Goal: Contribute content

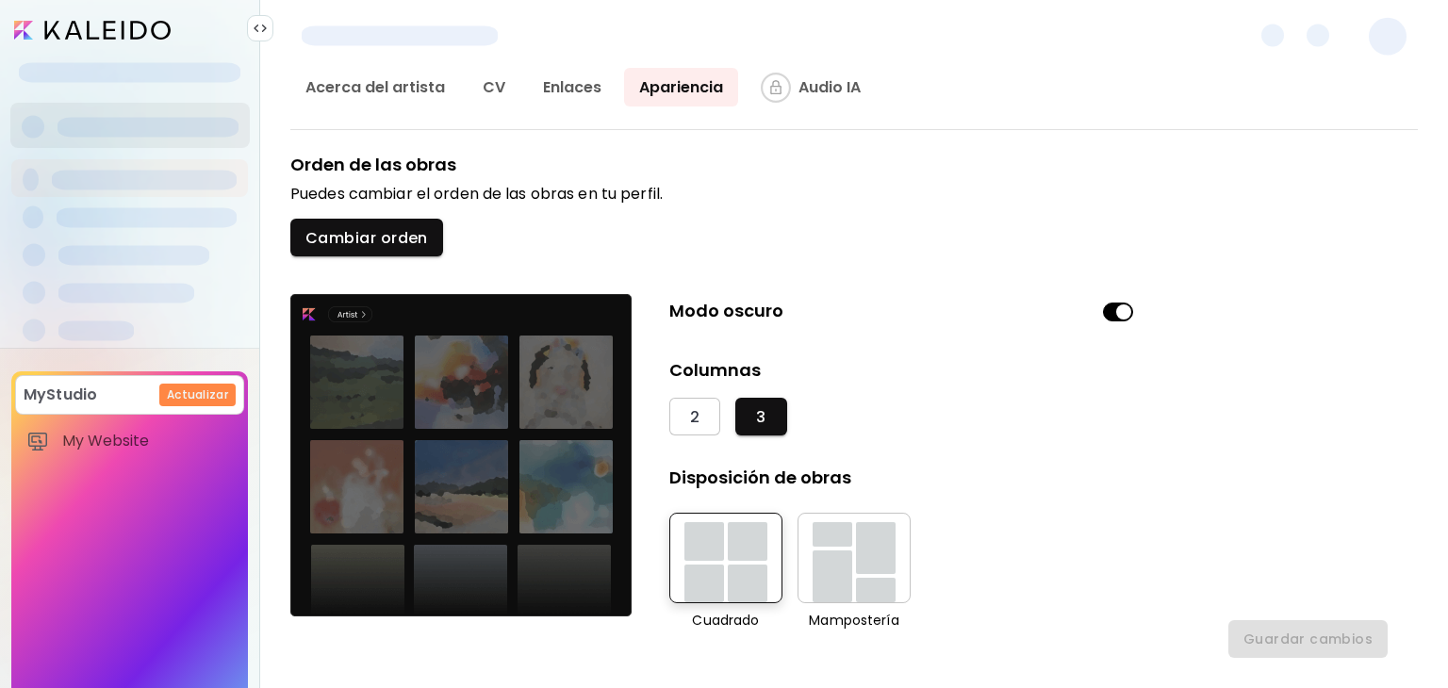
click at [1388, 27] on span at bounding box center [1387, 37] width 38 height 38
click at [1385, 46] on span at bounding box center [1387, 37] width 38 height 38
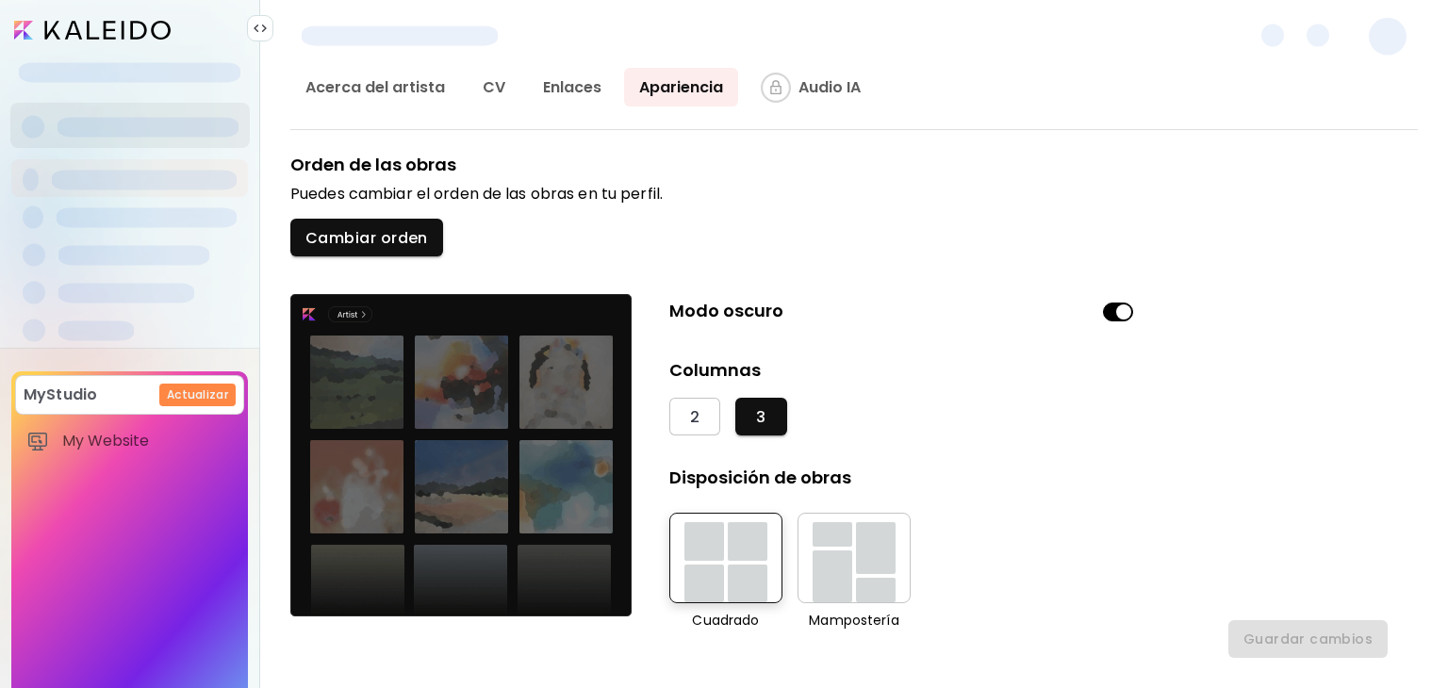
click at [1385, 46] on span at bounding box center [1387, 37] width 38 height 38
click at [109, 21] on input "image" at bounding box center [92, 30] width 156 height 19
click at [105, 27] on input "image" at bounding box center [92, 30] width 156 height 19
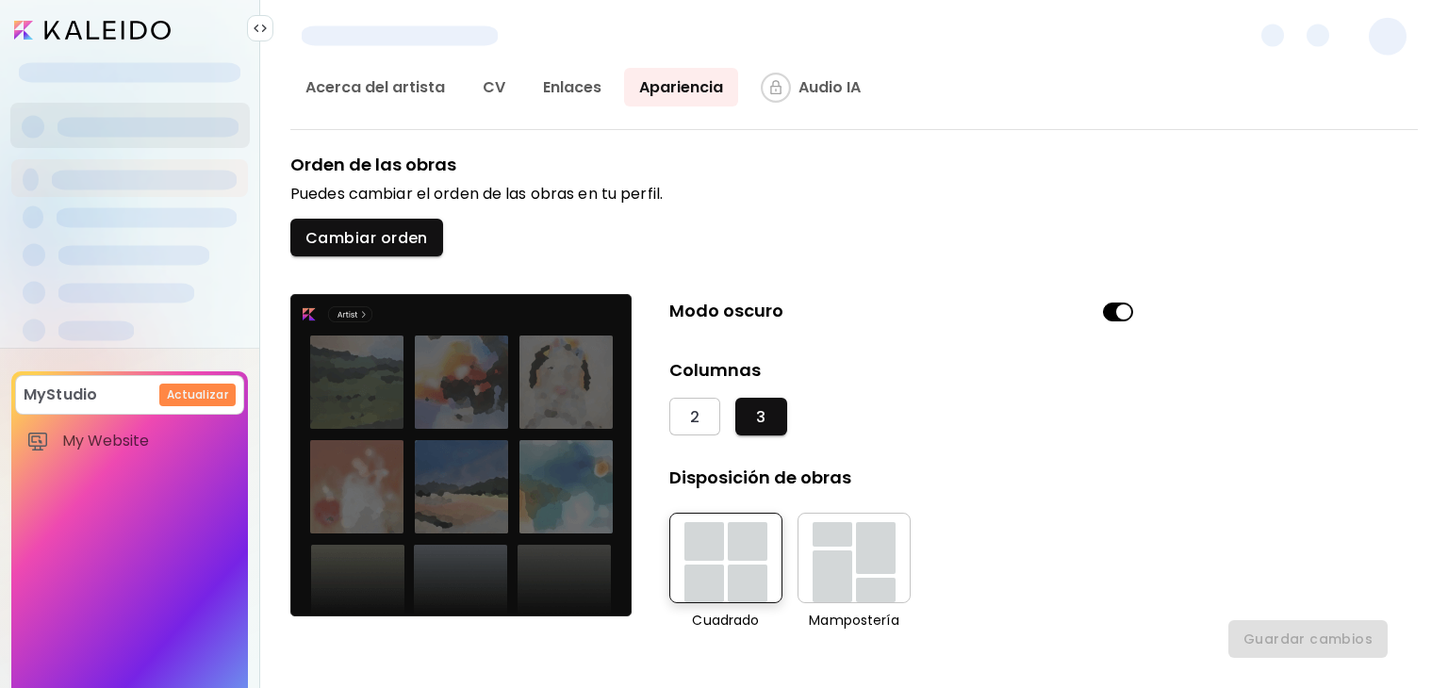
click at [105, 27] on input "image" at bounding box center [92, 30] width 156 height 19
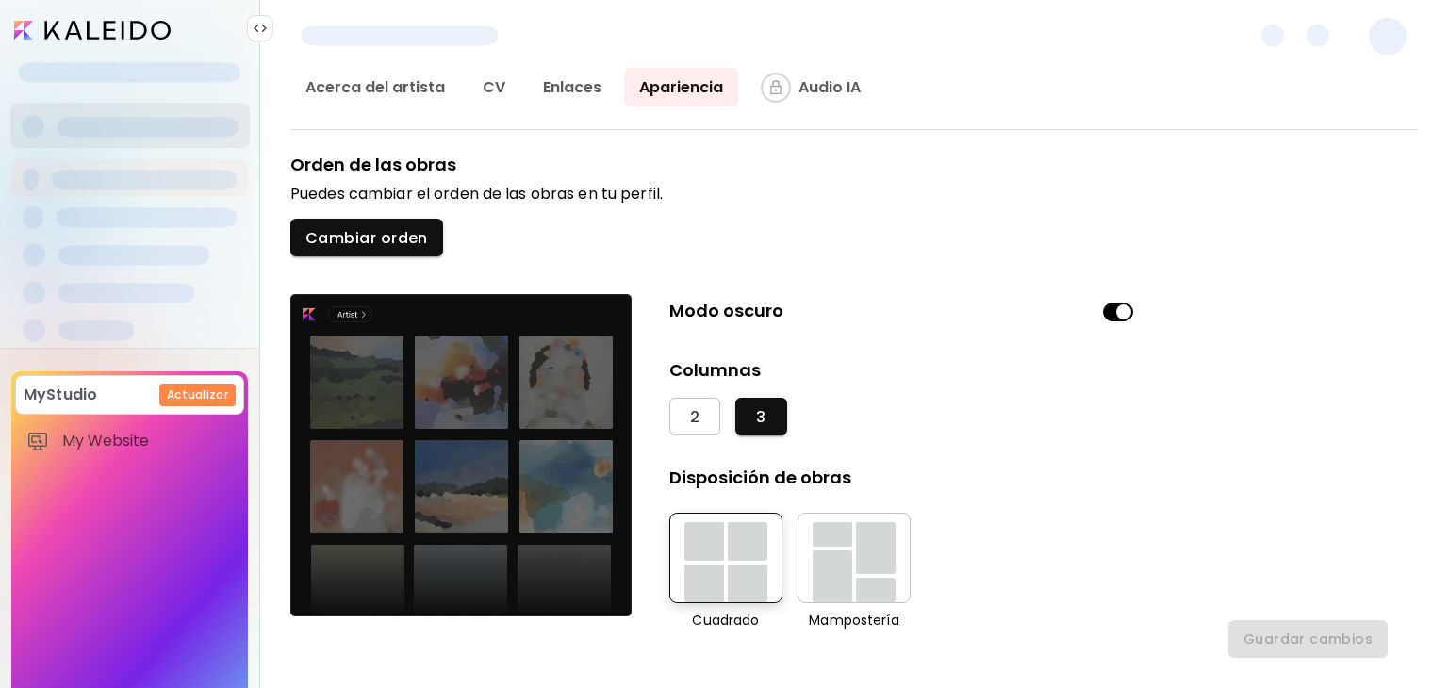
click at [105, 27] on input "image" at bounding box center [92, 30] width 156 height 19
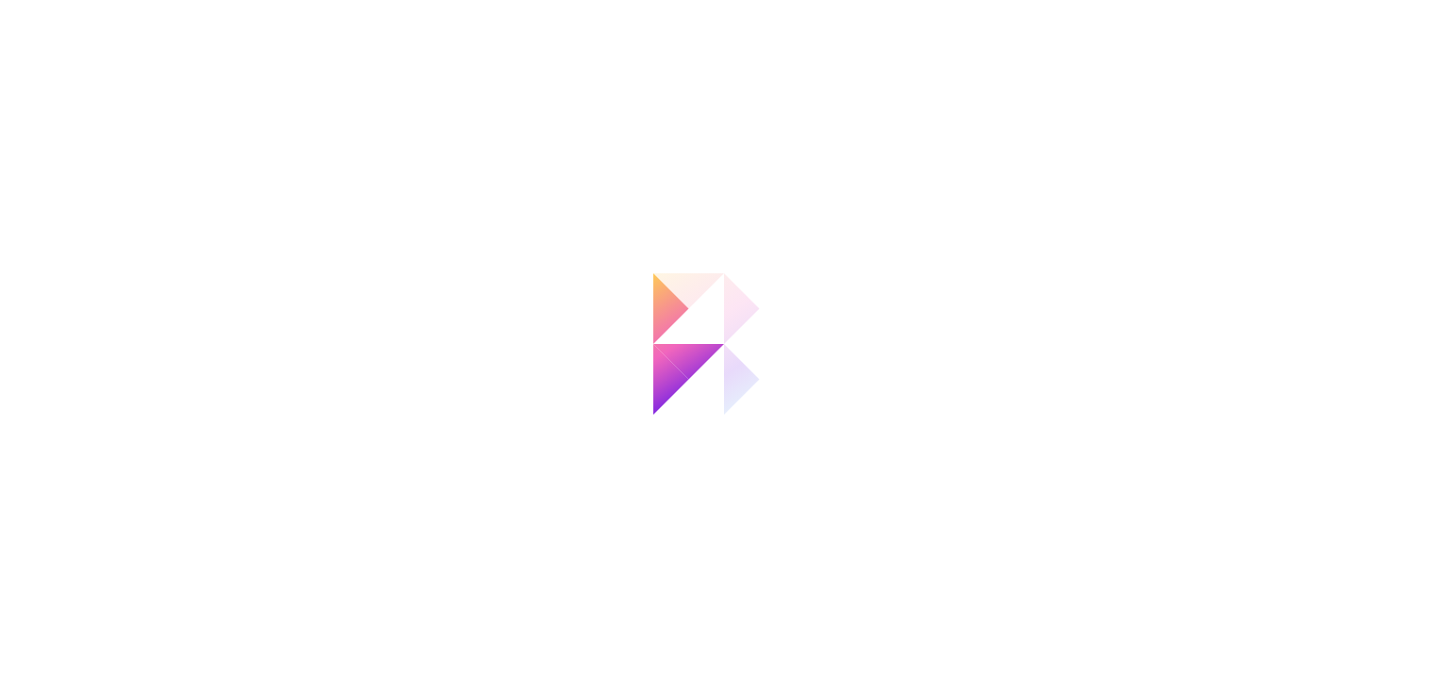
click at [347, 1] on div at bounding box center [724, 344] width 1448 height 688
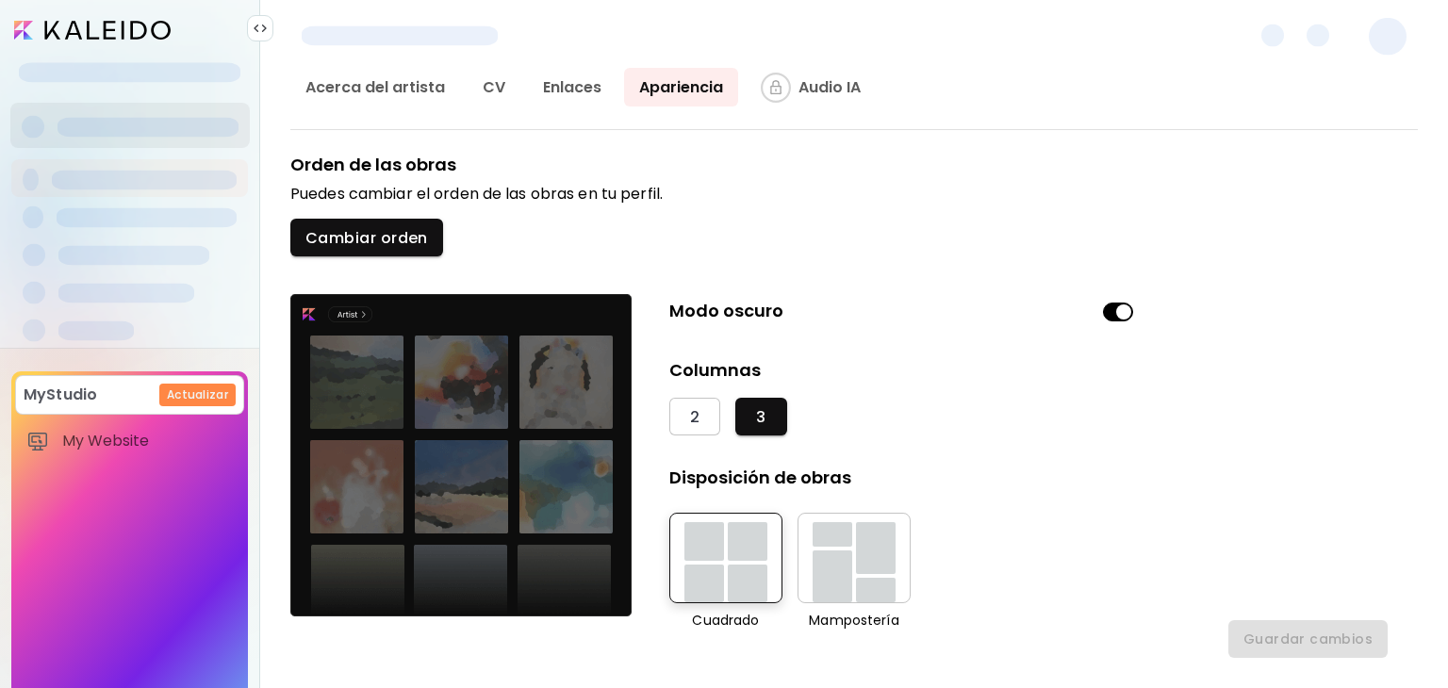
scroll to position [117, 0]
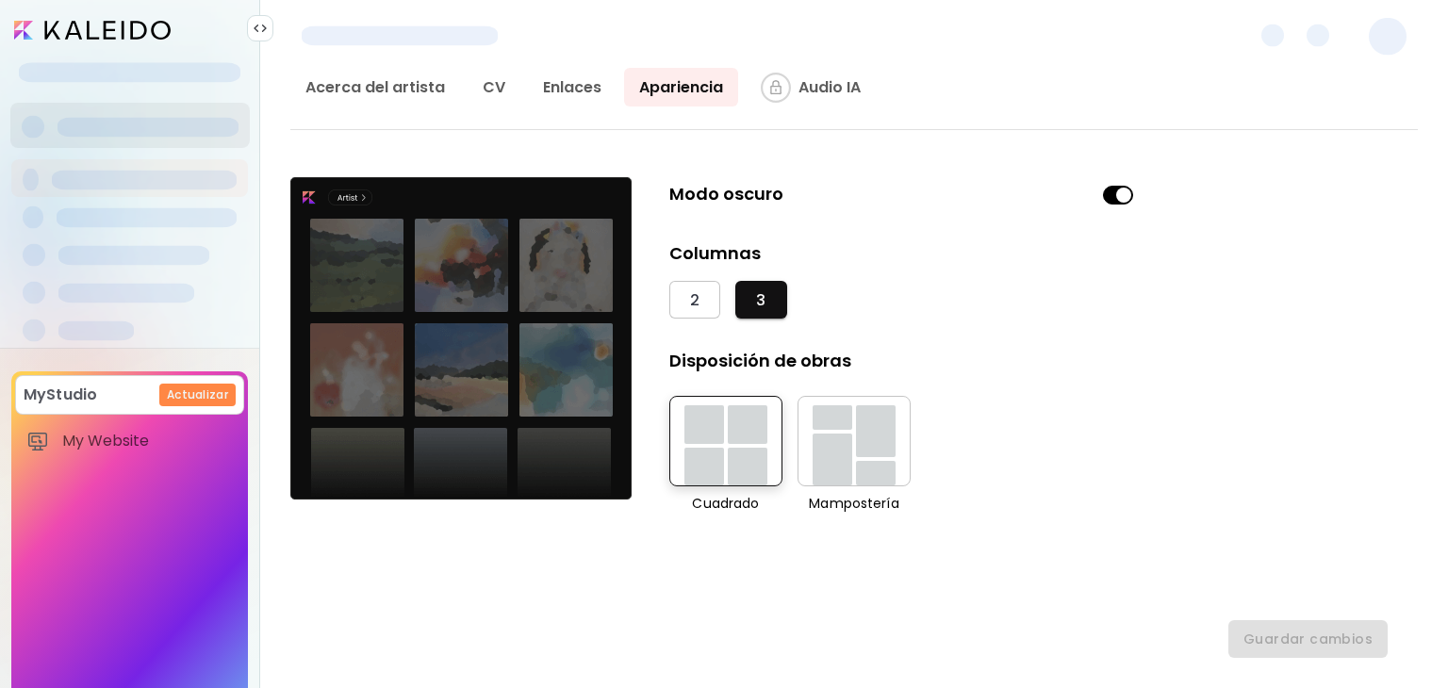
click at [264, 27] on img at bounding box center [260, 28] width 15 height 15
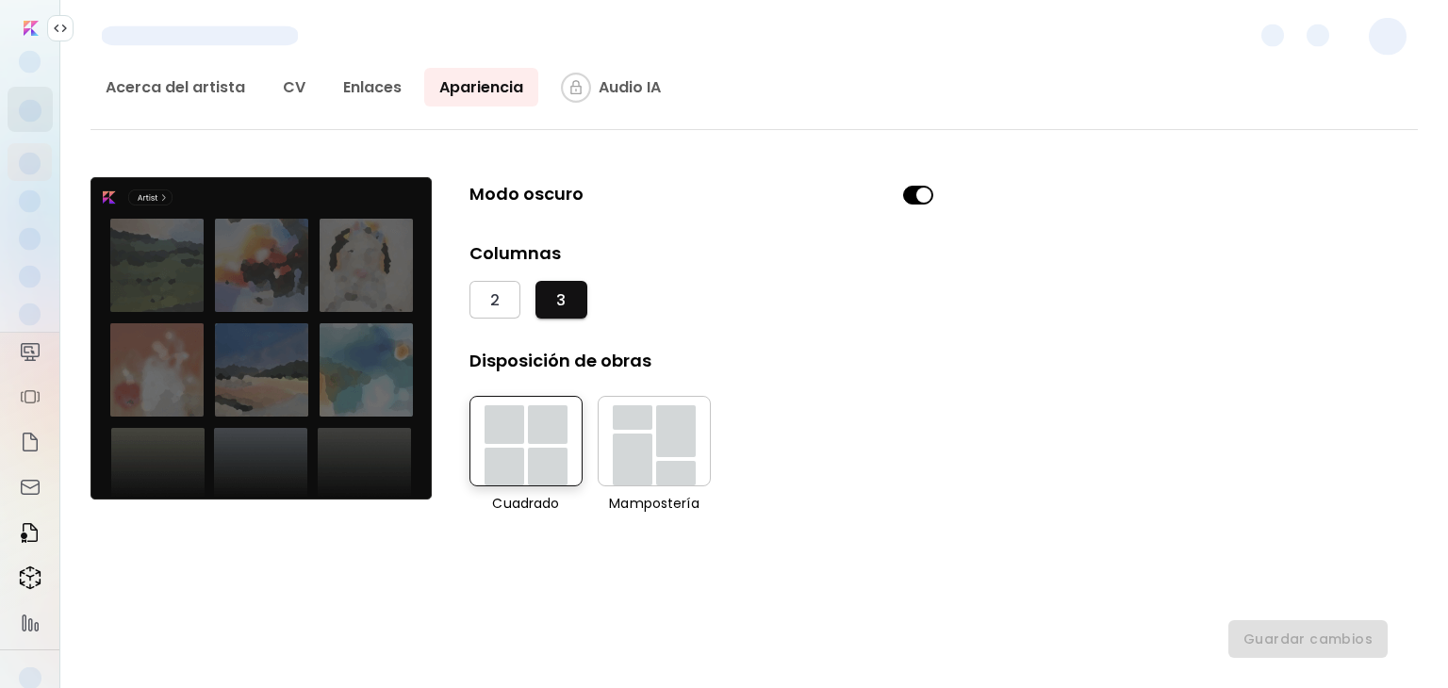
click at [1394, 30] on span at bounding box center [1387, 37] width 38 height 38
click at [24, 25] on input "image" at bounding box center [31, 28] width 15 height 15
click at [28, 27] on input "image" at bounding box center [31, 28] width 15 height 15
click at [24, 27] on input "image" at bounding box center [31, 28] width 15 height 15
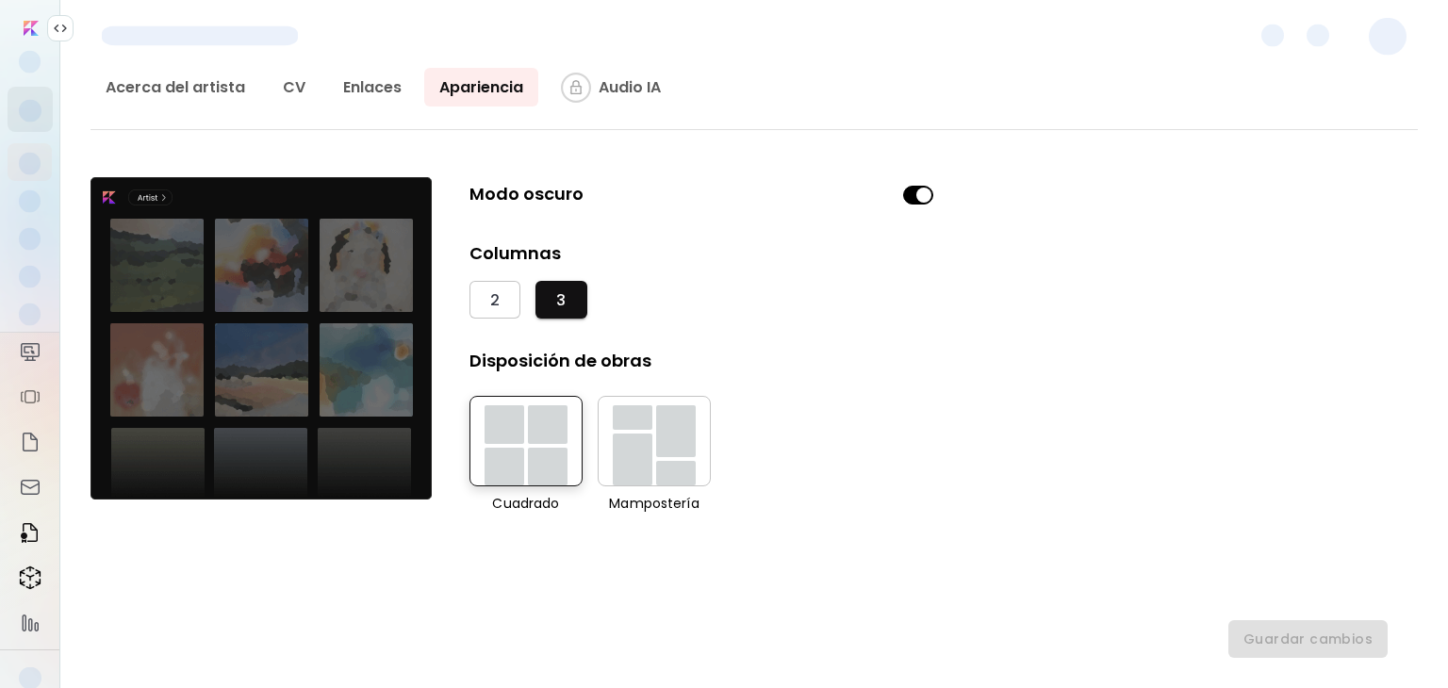
click at [24, 27] on input "image" at bounding box center [31, 28] width 15 height 15
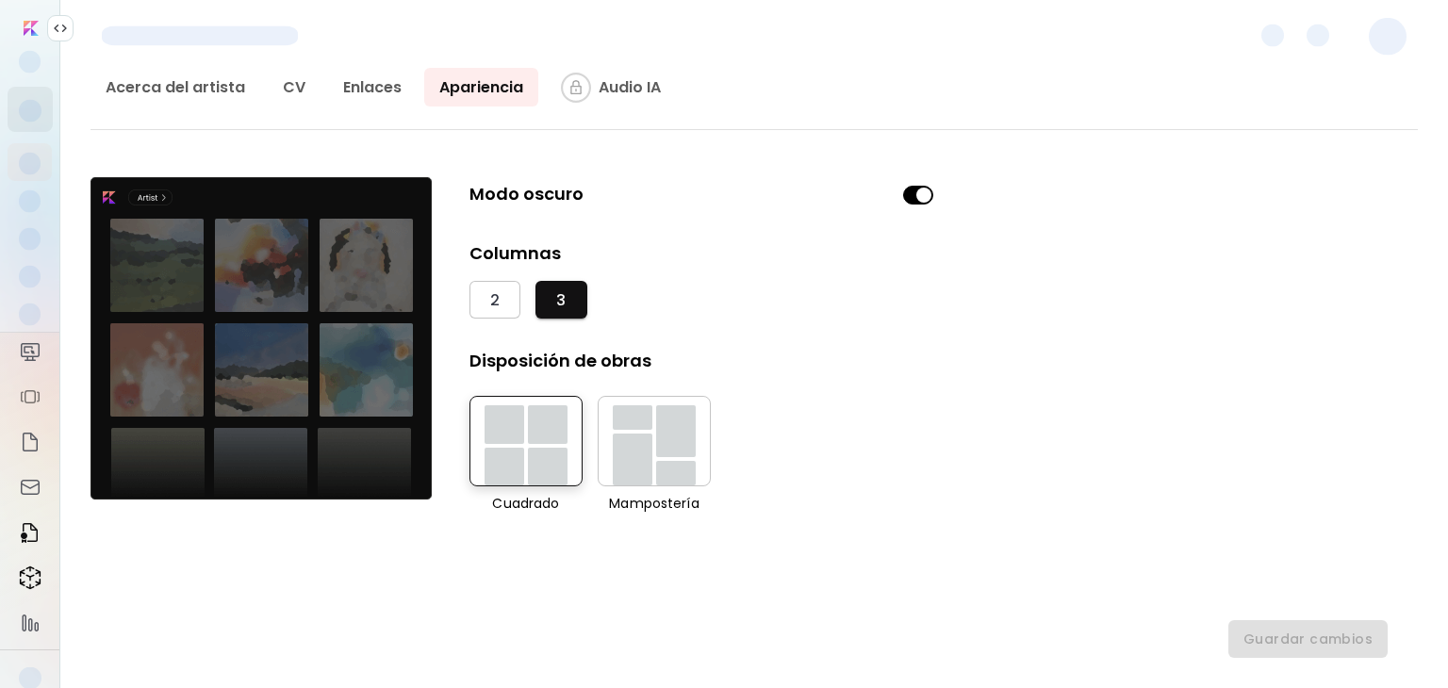
click at [24, 27] on input "image" at bounding box center [31, 28] width 15 height 15
click at [23, 544] on img at bounding box center [30, 532] width 23 height 23
click at [26, 408] on img at bounding box center [30, 396] width 23 height 23
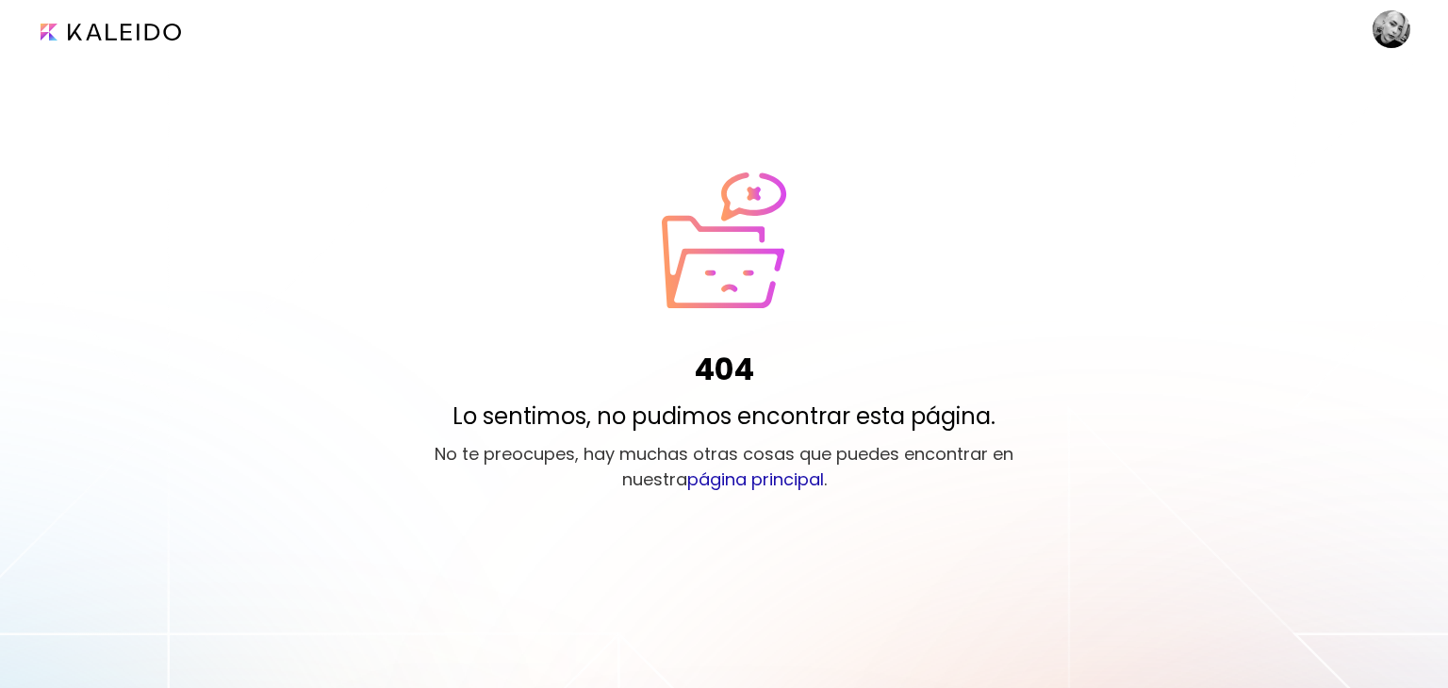
click at [1402, 34] on image at bounding box center [1391, 29] width 38 height 38
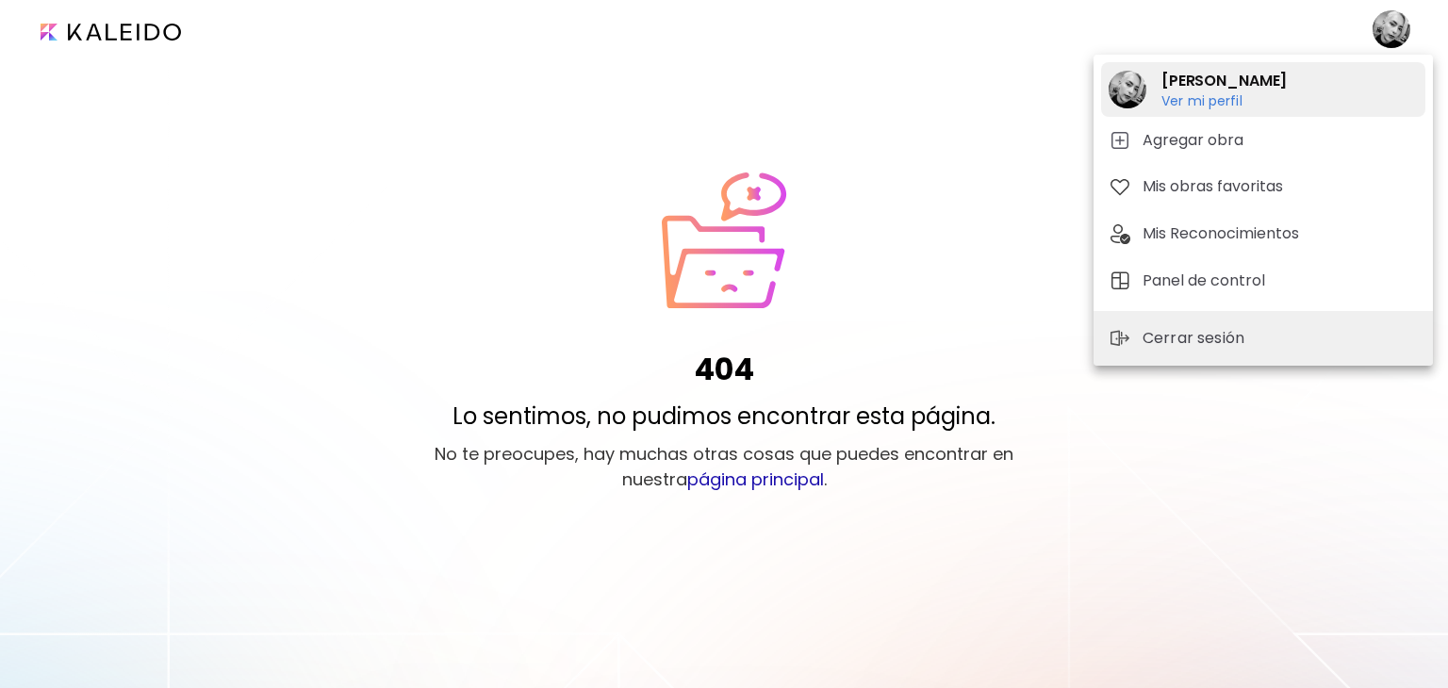
click at [1225, 97] on h6 "Ver mi perfil" at bounding box center [1223, 100] width 125 height 17
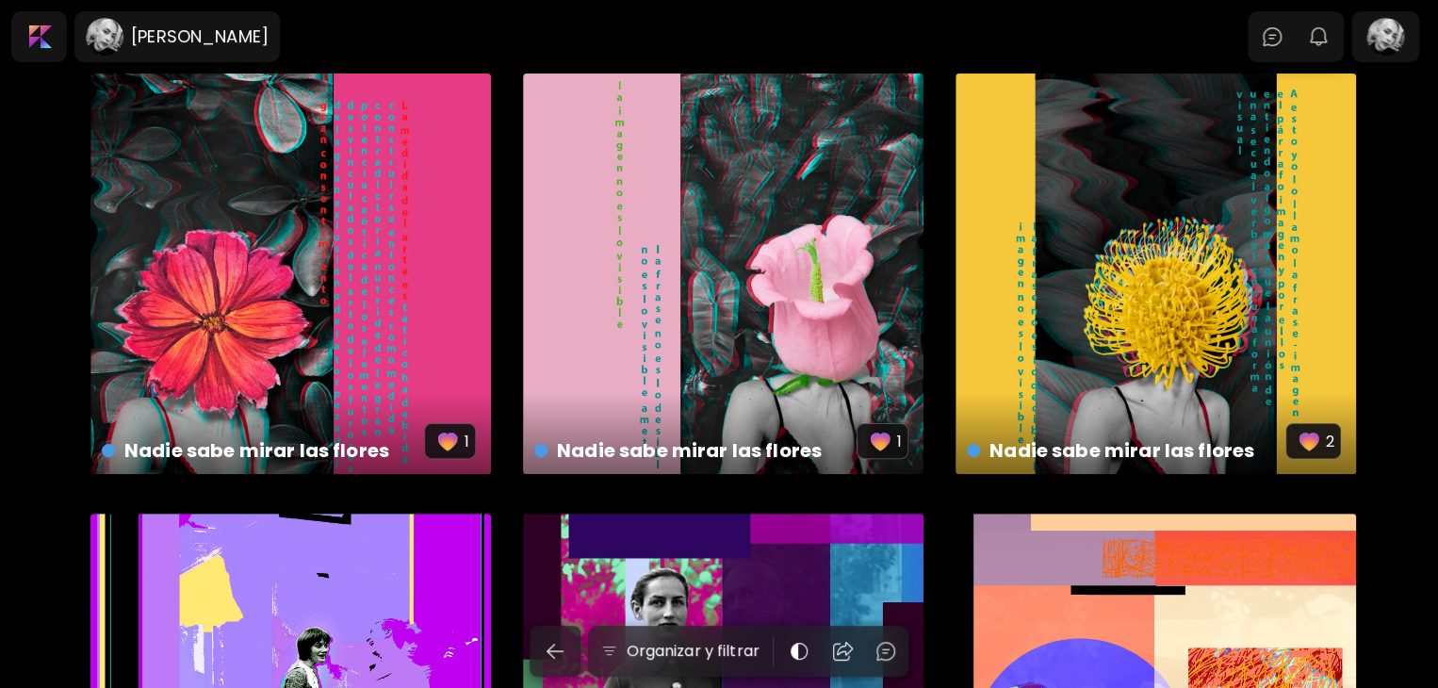
drag, startPoint x: 1435, startPoint y: 65, endPoint x: 1435, endPoint y: 238, distance: 173.4
click at [1435, 238] on body "Úrsula Ochoa 0 0 Organizar y filtrar Nikki de Saint Phalle disponible | 60 x 60…" at bounding box center [719, 344] width 1438 height 688
click at [1391, 40] on div at bounding box center [1385, 36] width 60 height 43
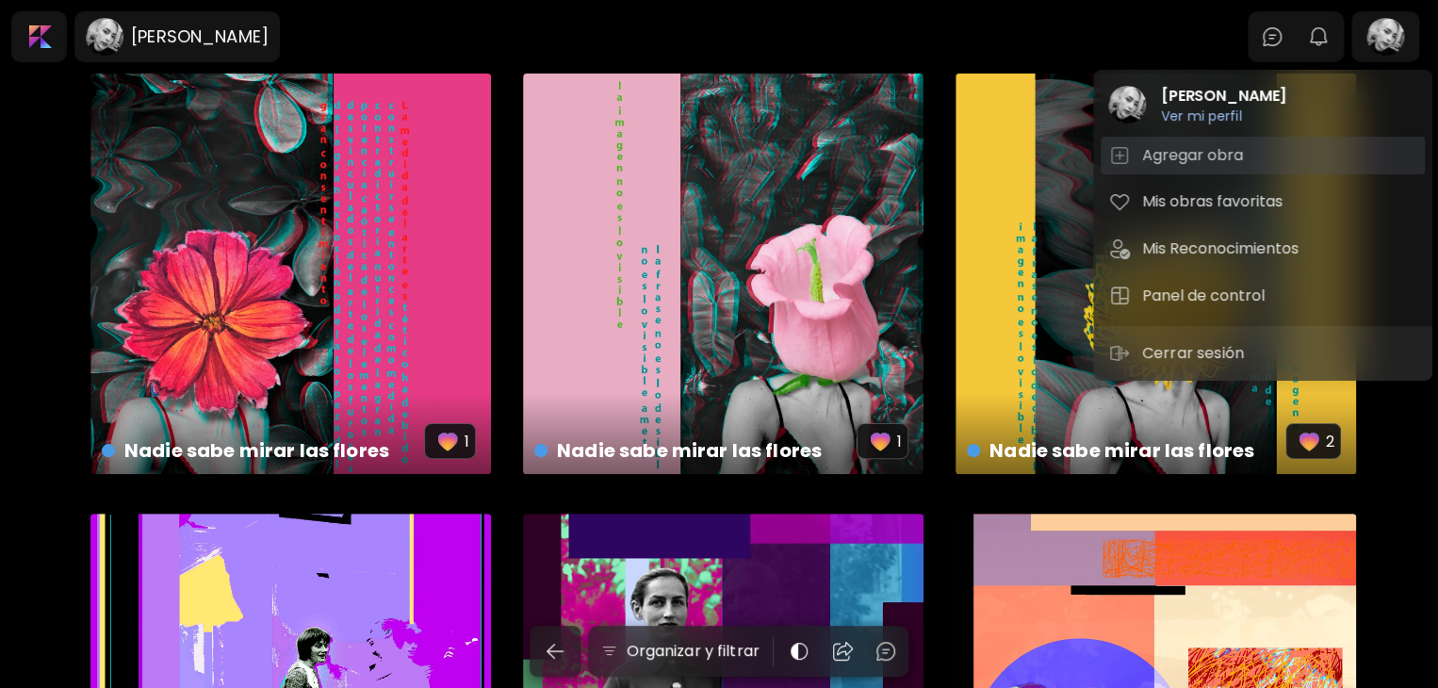
click at [1186, 162] on h5 "Agregar obra" at bounding box center [1195, 155] width 107 height 23
